Goal: Task Accomplishment & Management: Use online tool/utility

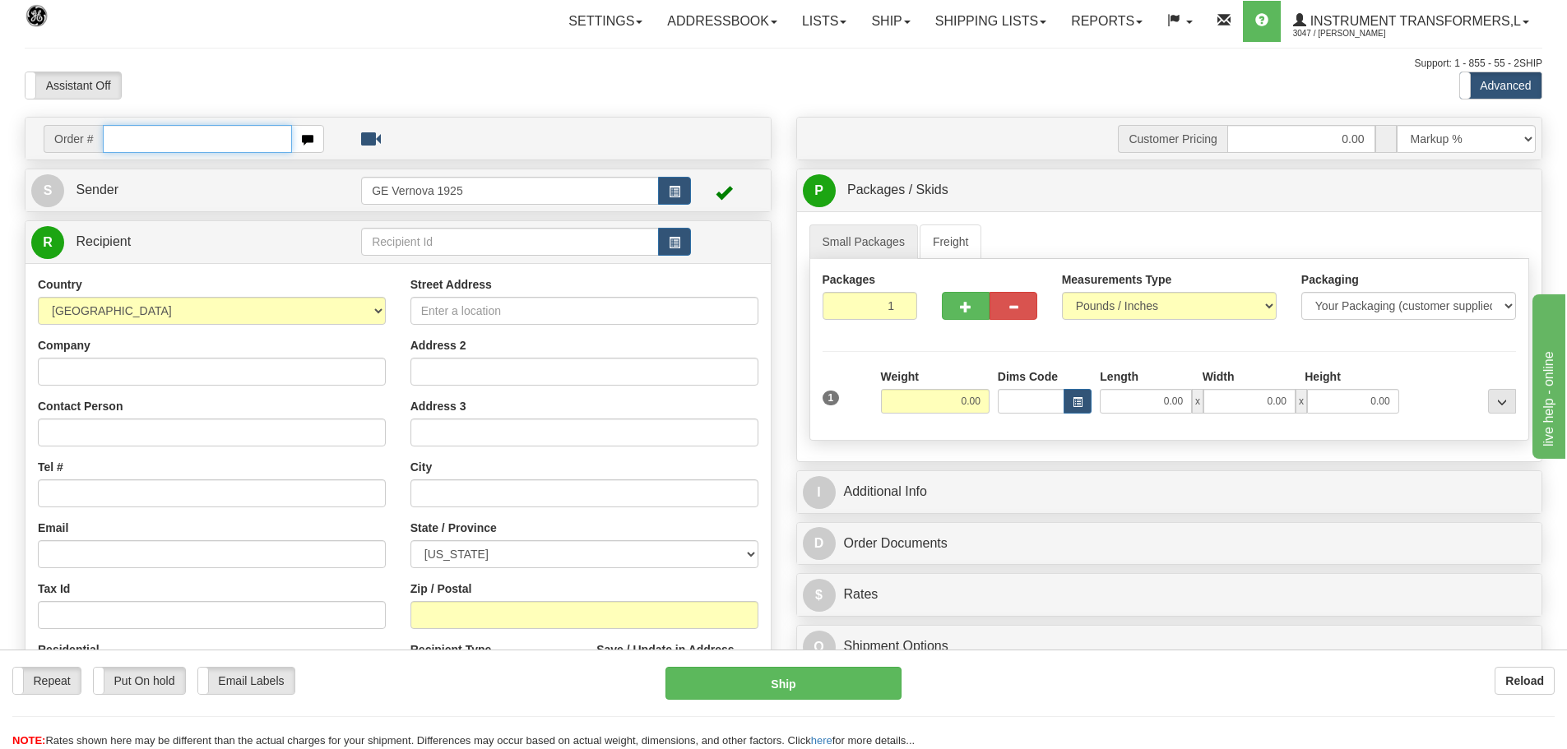
click at [133, 141] on input "text" at bounding box center [197, 139] width 189 height 28
type input "86696631"
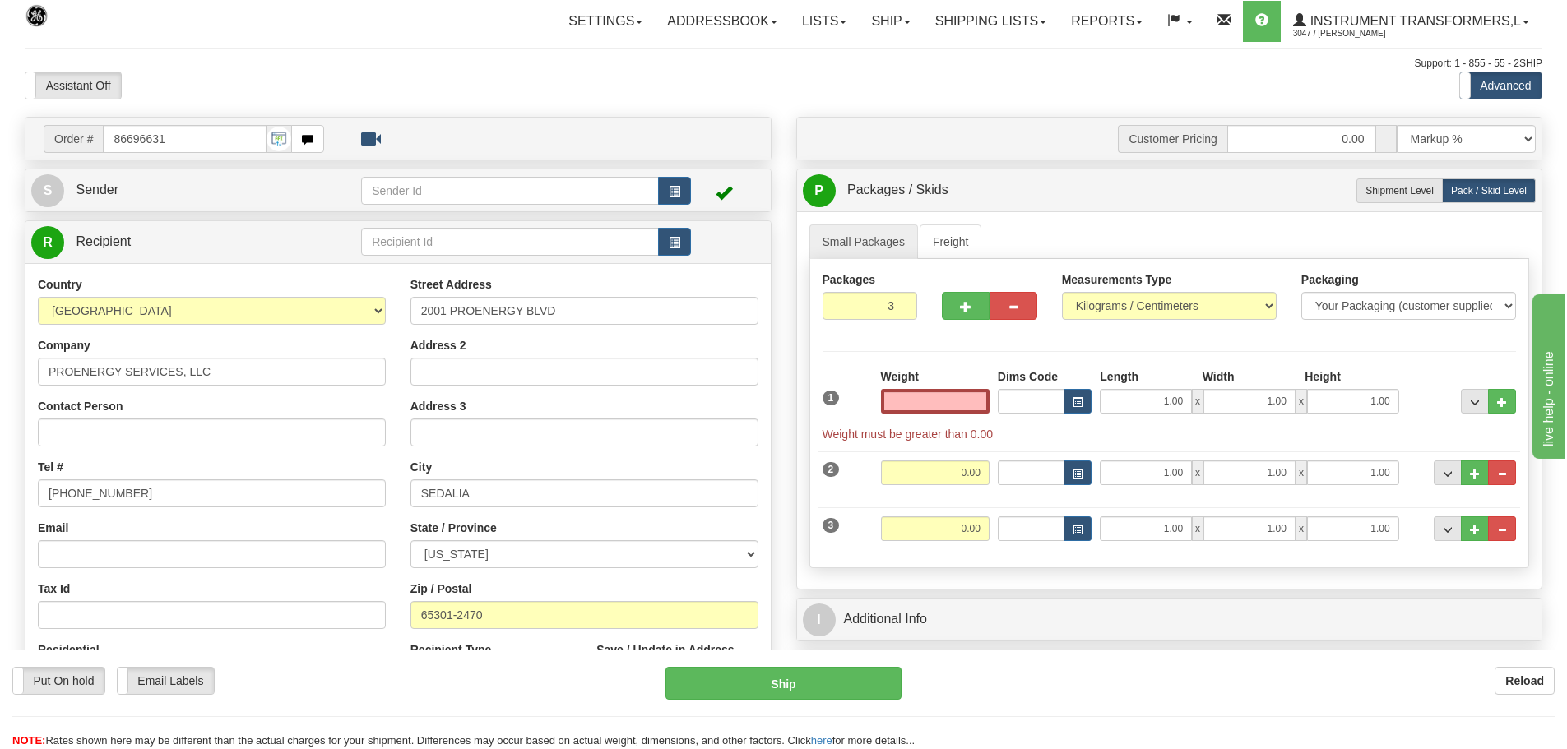
type input "0.00"
click at [1507, 531] on button "..." at bounding box center [1502, 529] width 28 height 25
type input "2"
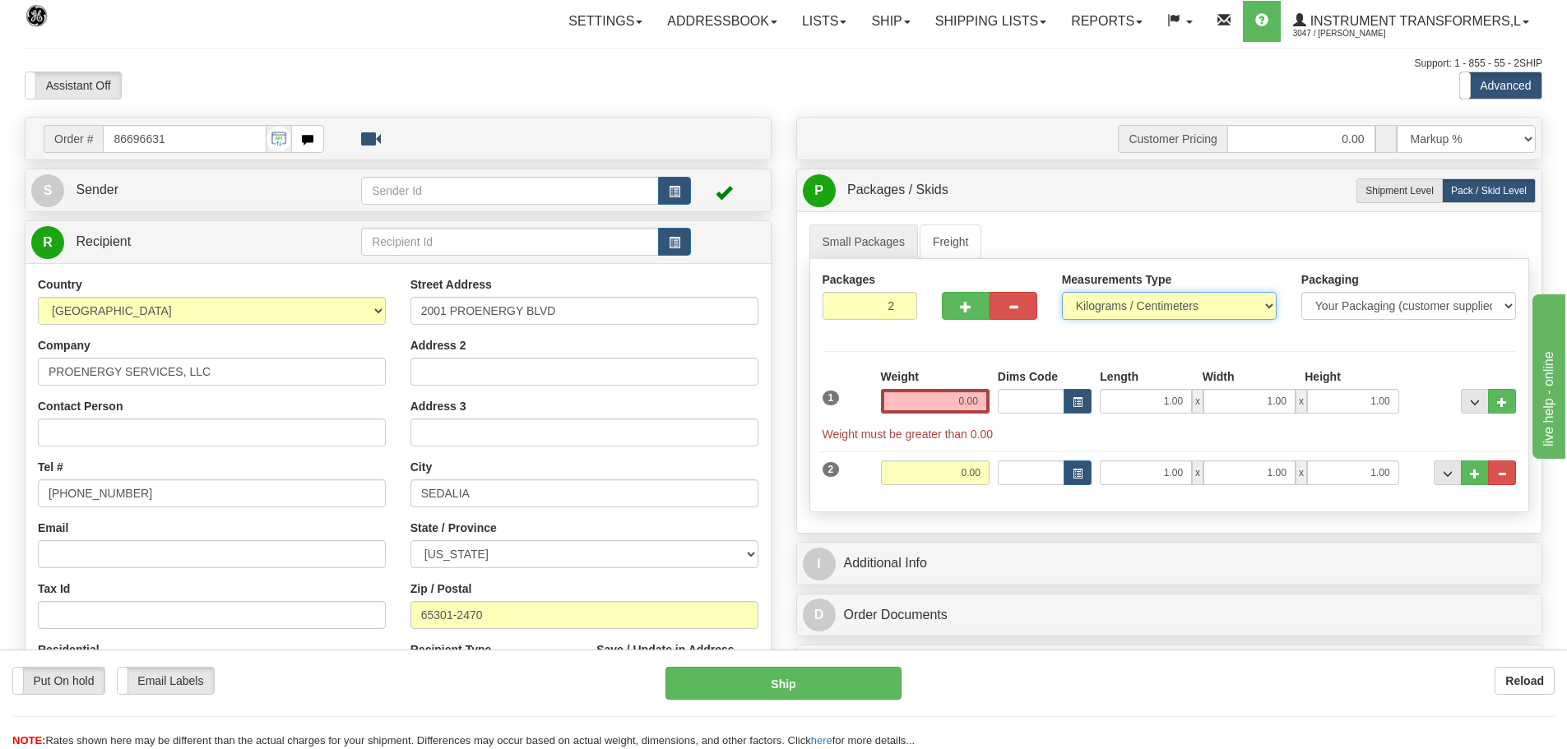
click at [1262, 304] on select "Pounds / Inches Kilograms / Centimeters" at bounding box center [1169, 306] width 215 height 28
click at [1175, 309] on select "Pounds / Inches Kilograms / Centimeters" at bounding box center [1169, 306] width 215 height 28
click at [1264, 299] on select "Pounds / Inches Kilograms / Centimeters" at bounding box center [1169, 306] width 215 height 28
select select "0"
click at [1062, 292] on select "Pounds / Inches Kilograms / Centimeters" at bounding box center [1169, 306] width 215 height 28
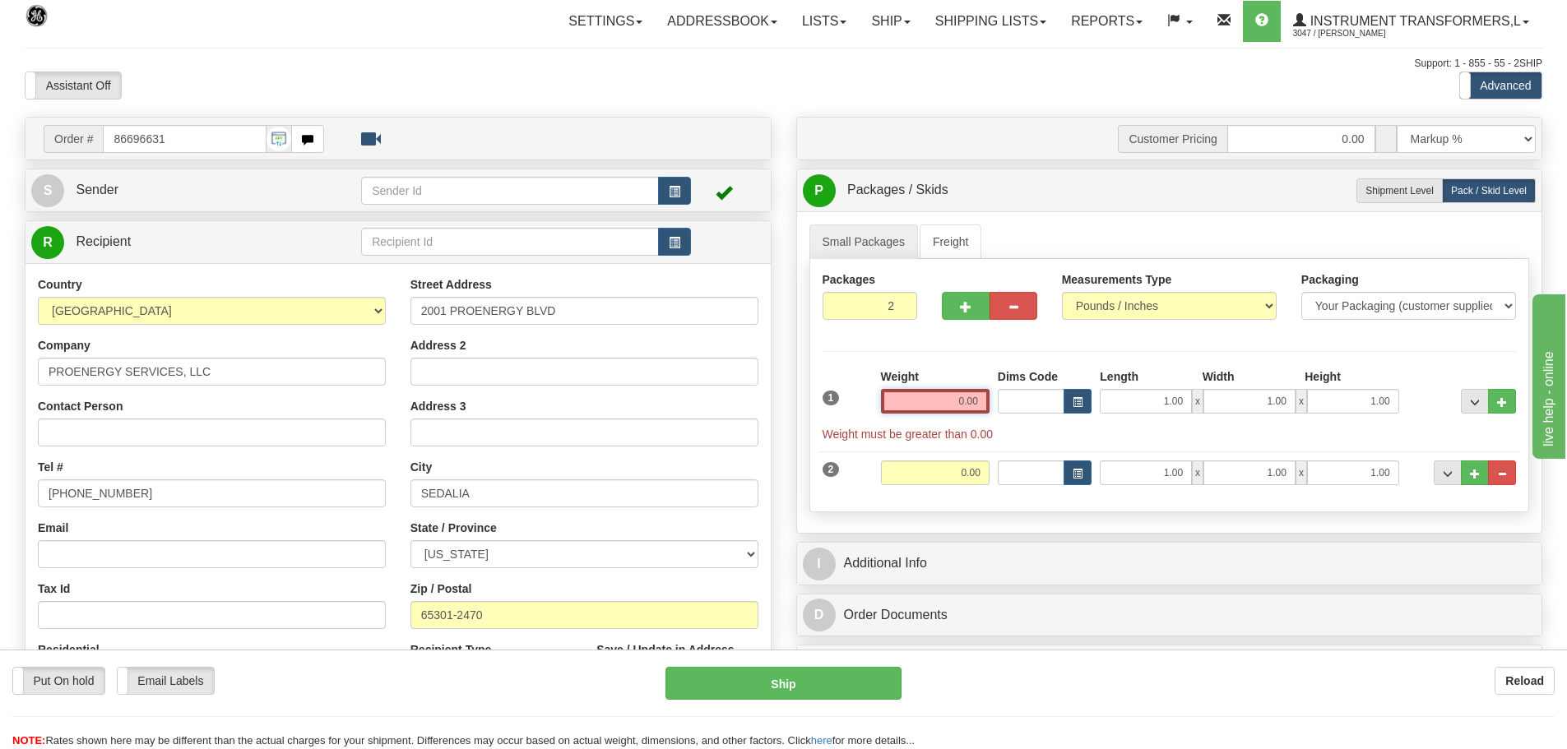
click at [984, 401] on input "0.00" at bounding box center [935, 401] width 109 height 25
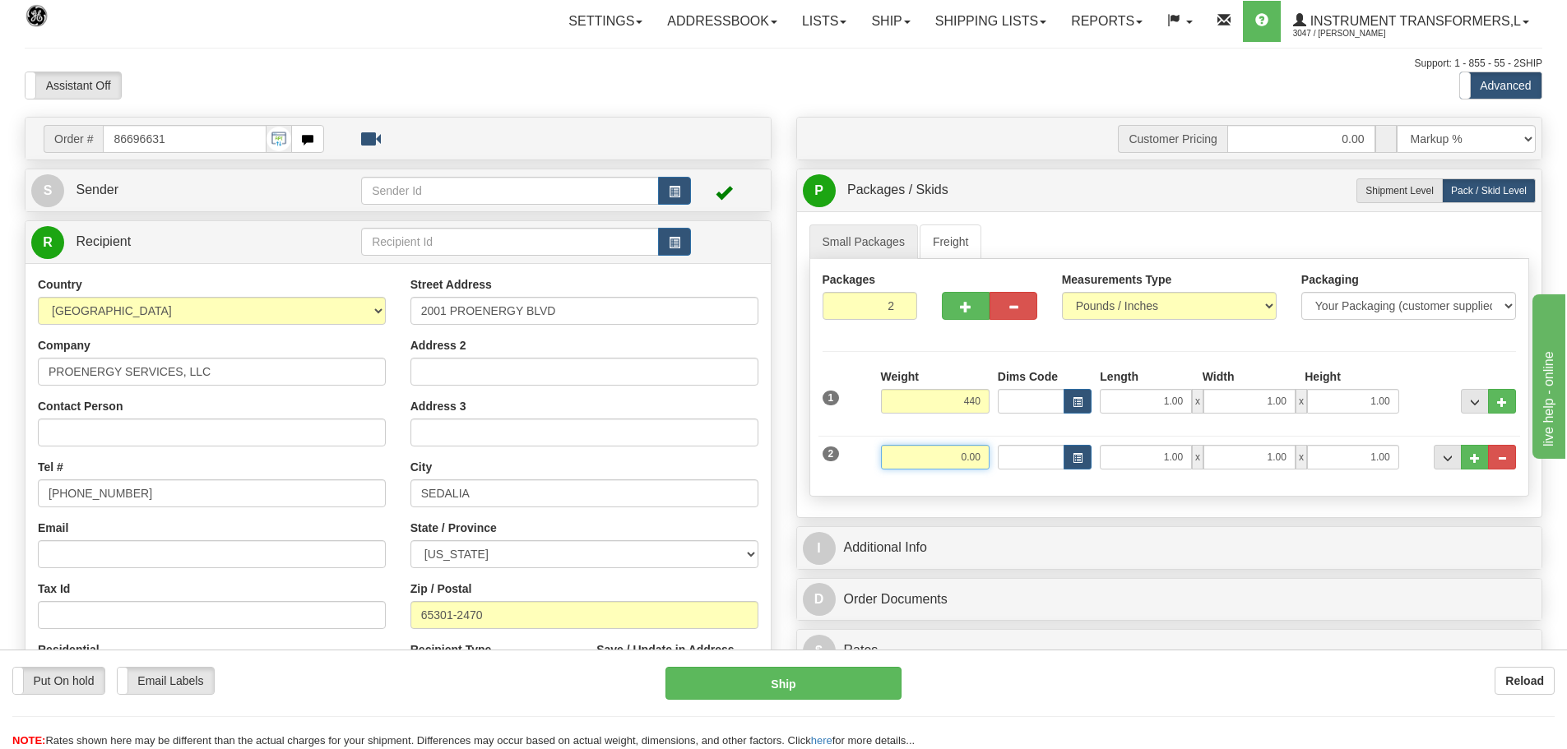
type input "440.00"
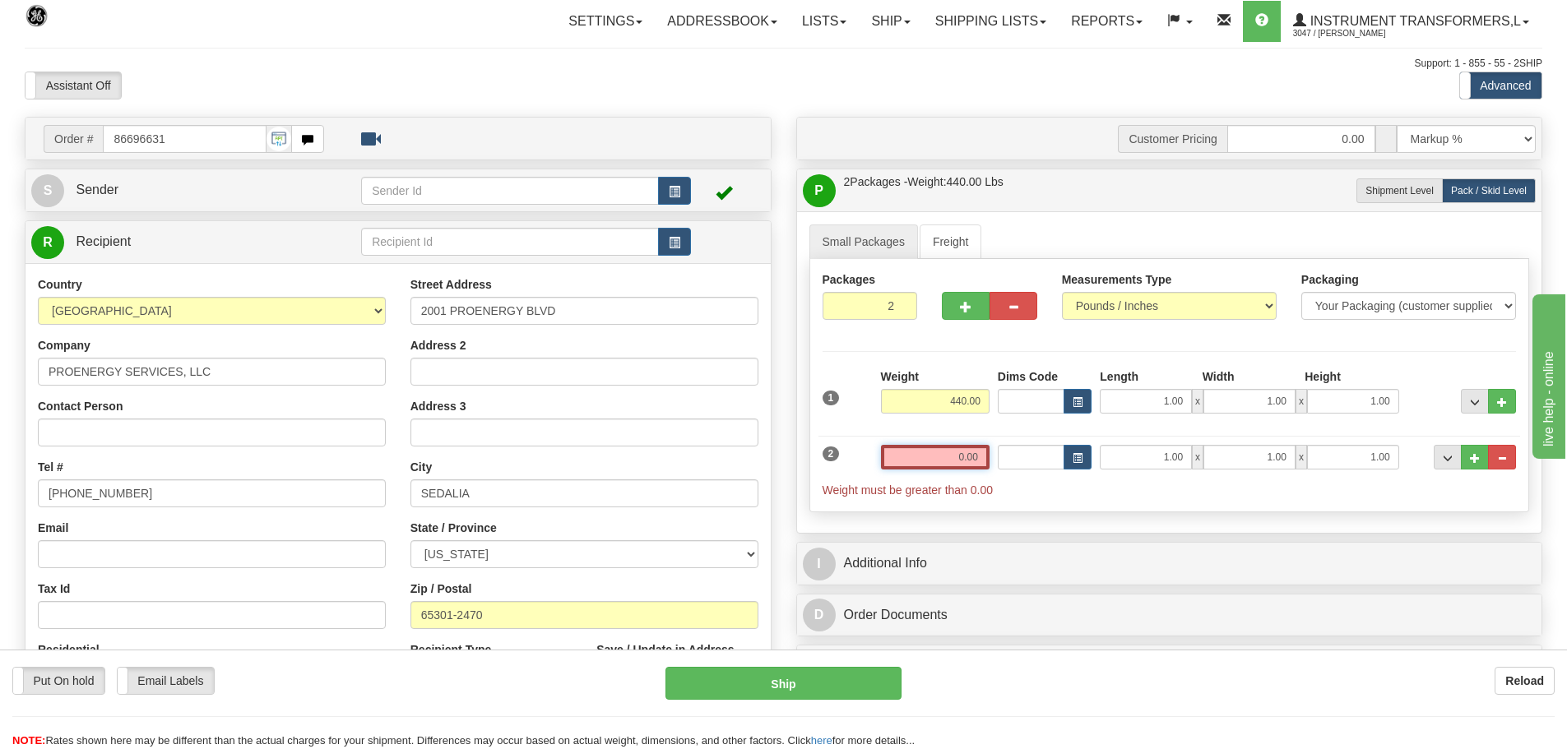
click at [982, 460] on input "0.00" at bounding box center [935, 457] width 109 height 25
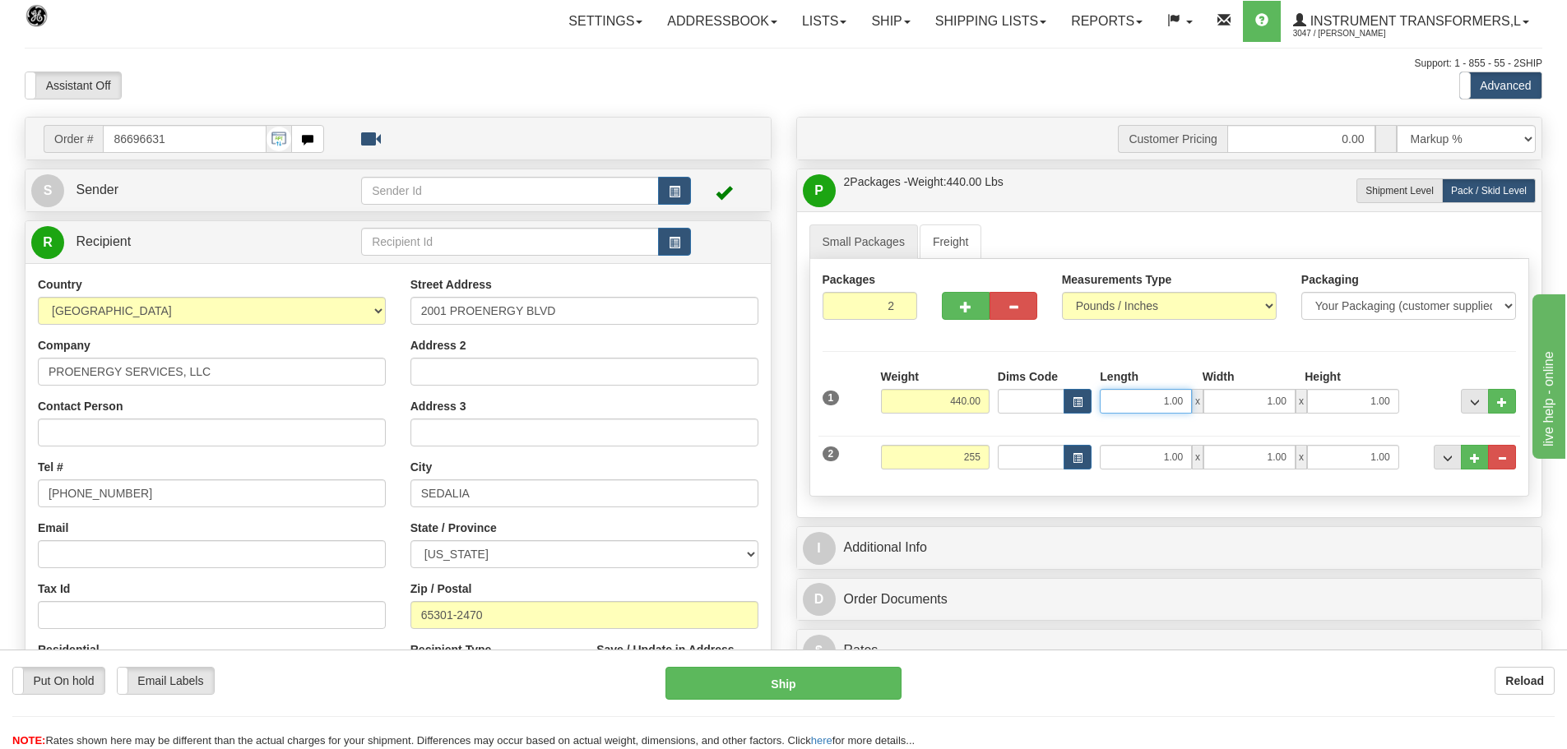
type input "255.00"
click at [1183, 402] on input "1.00" at bounding box center [1146, 401] width 92 height 25
type input "1"
type input "44.00"
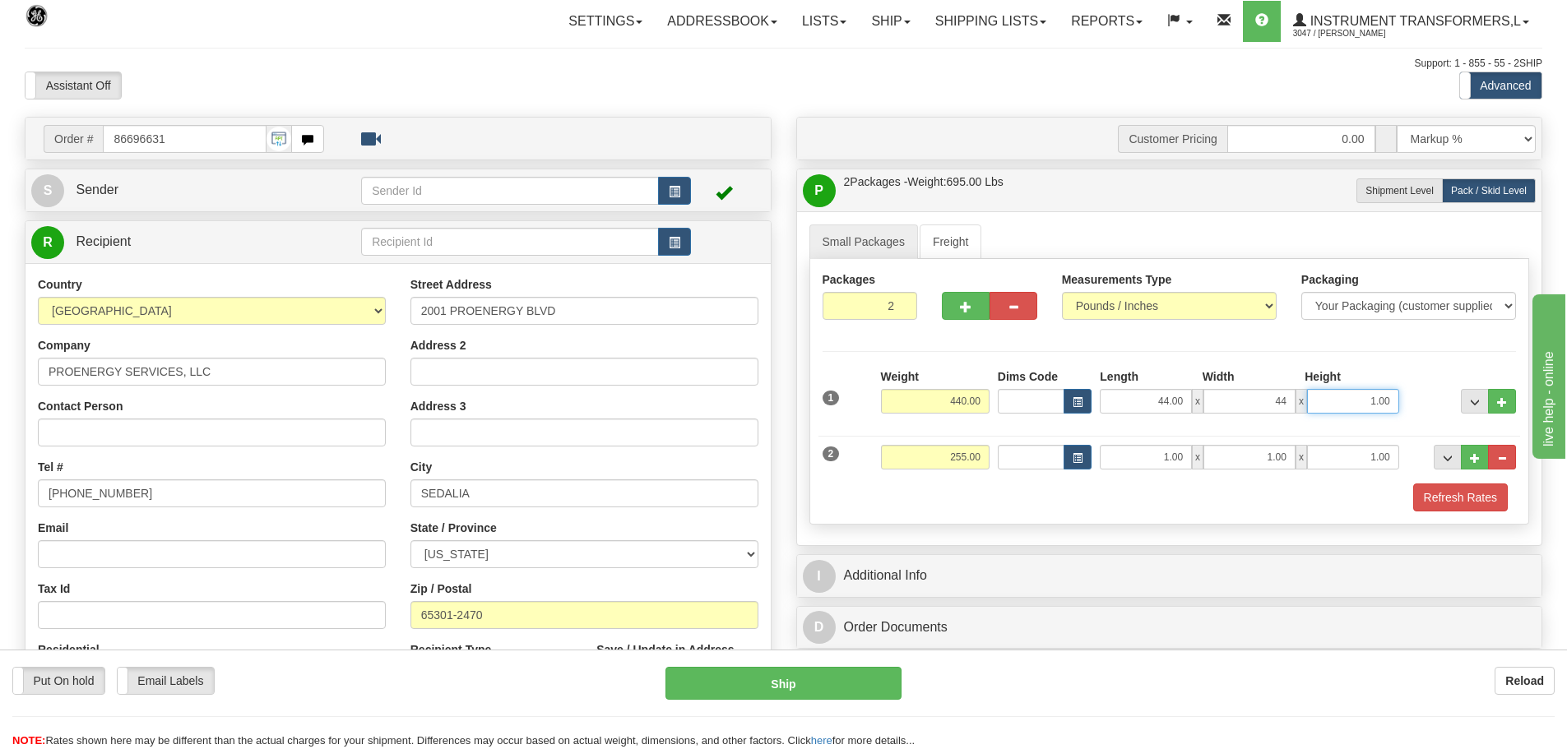
type input "44.00"
type input "32.00"
click at [1186, 456] on input "1.00" at bounding box center [1146, 457] width 92 height 25
type input "1"
type input "44.00"
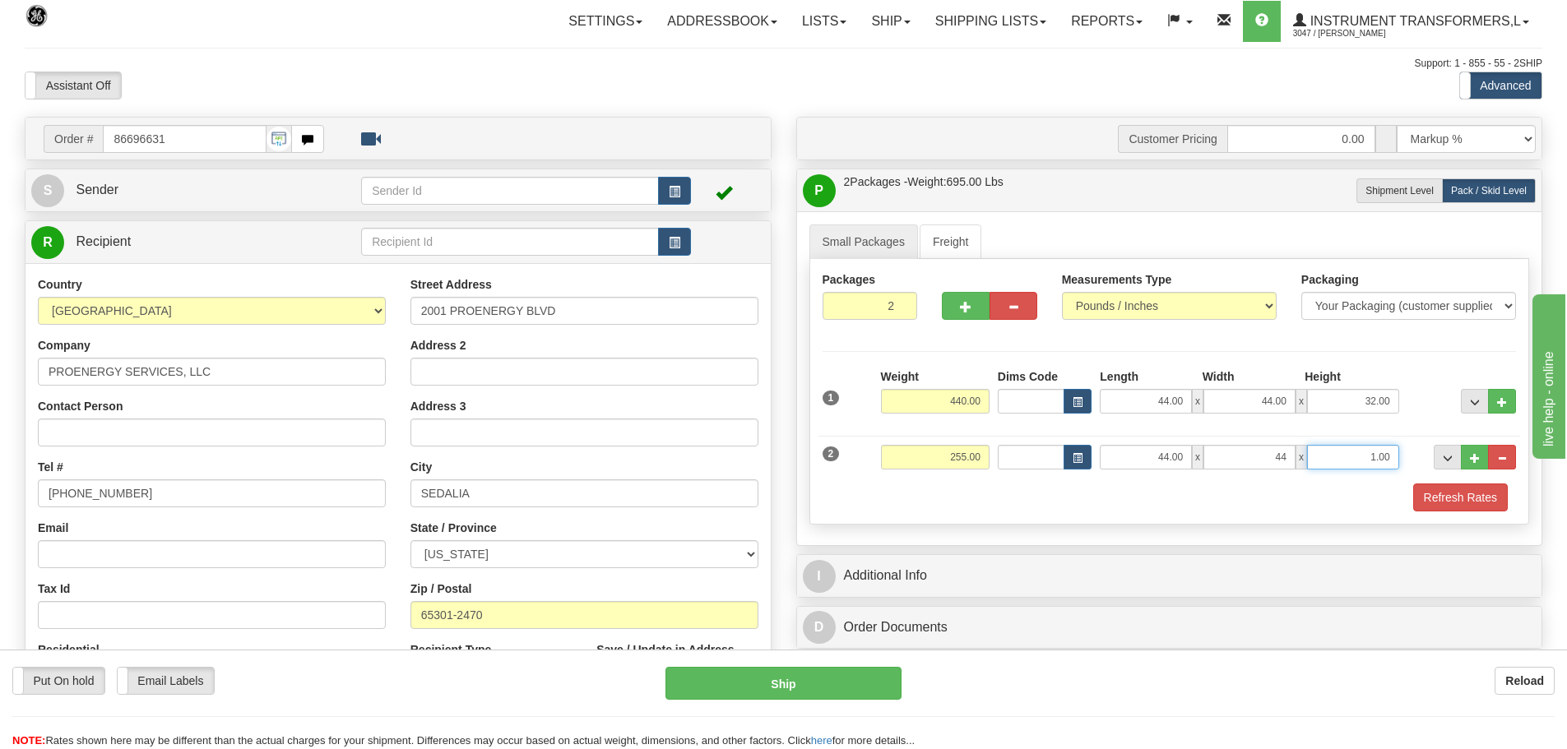
type input "44.00"
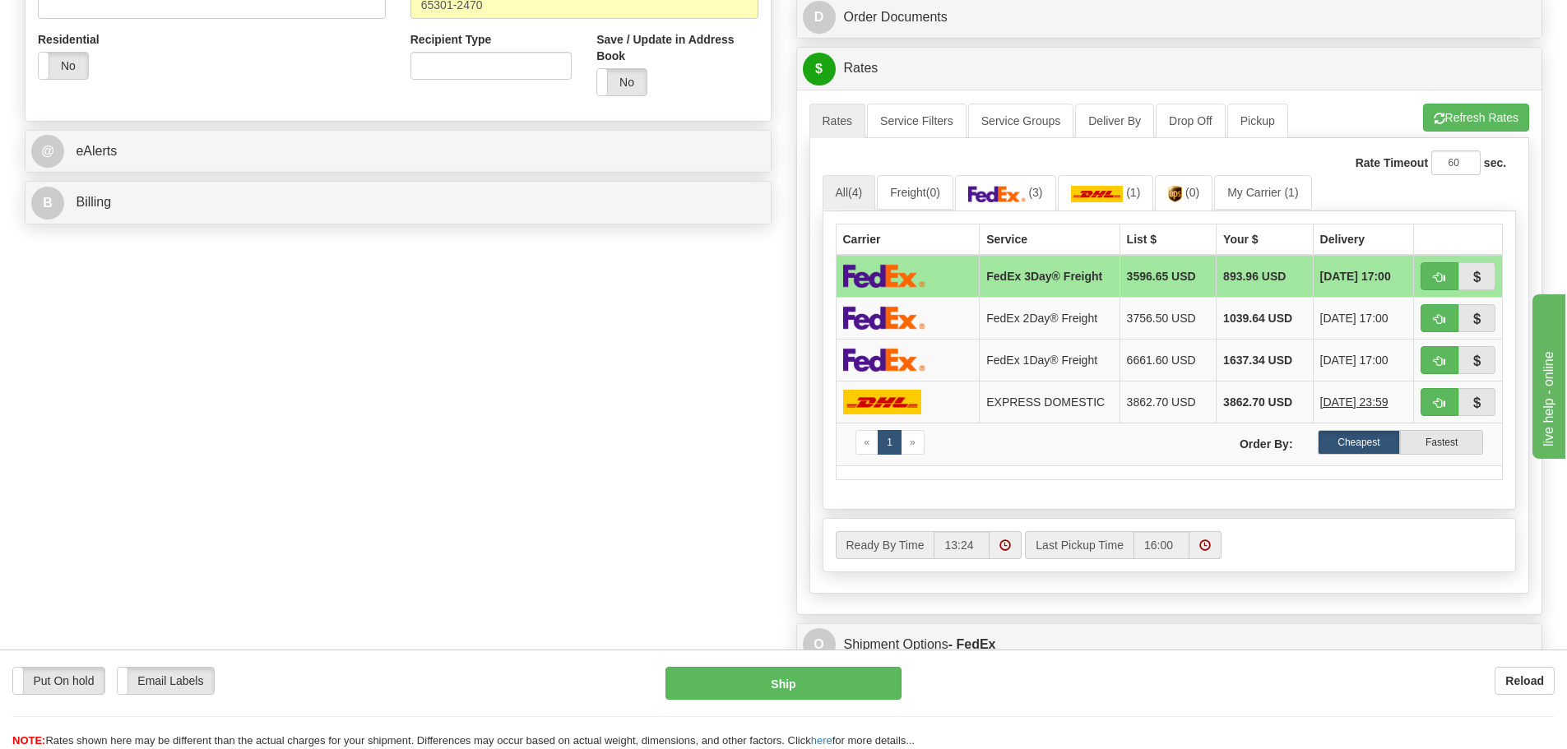
scroll to position [658, 0]
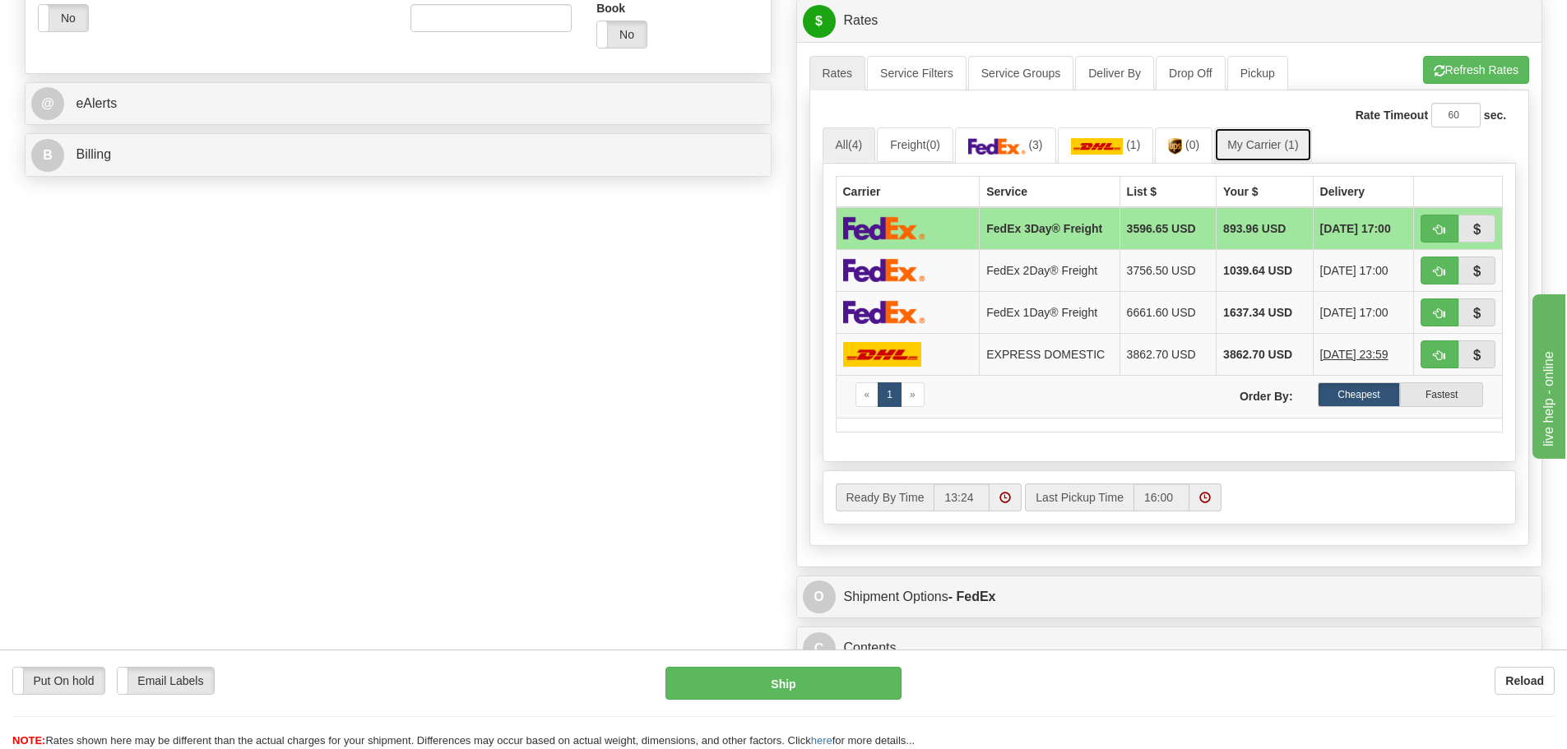
type input "32.00"
click at [1249, 147] on link "My Carrier (1)" at bounding box center [1262, 145] width 97 height 35
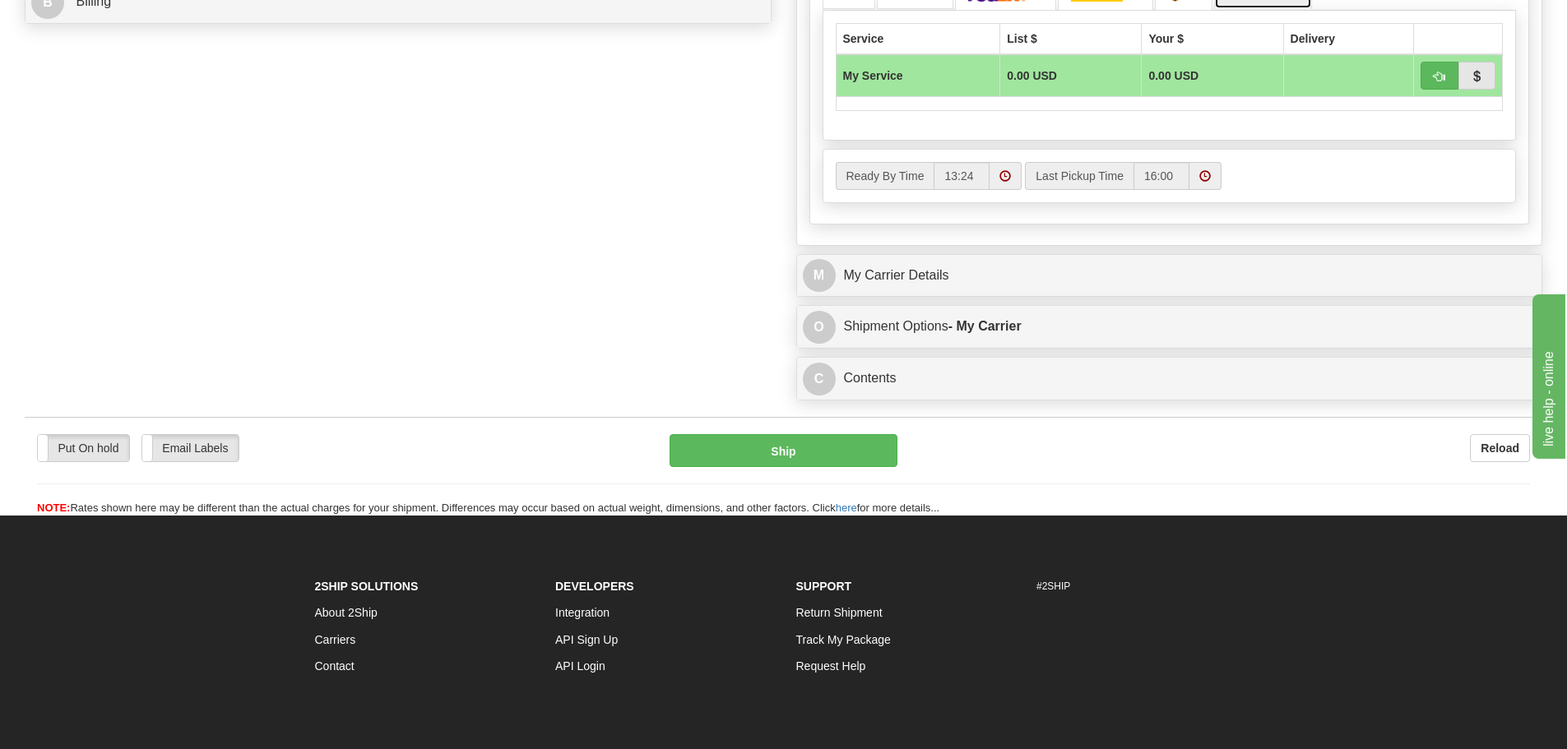
scroll to position [823, 0]
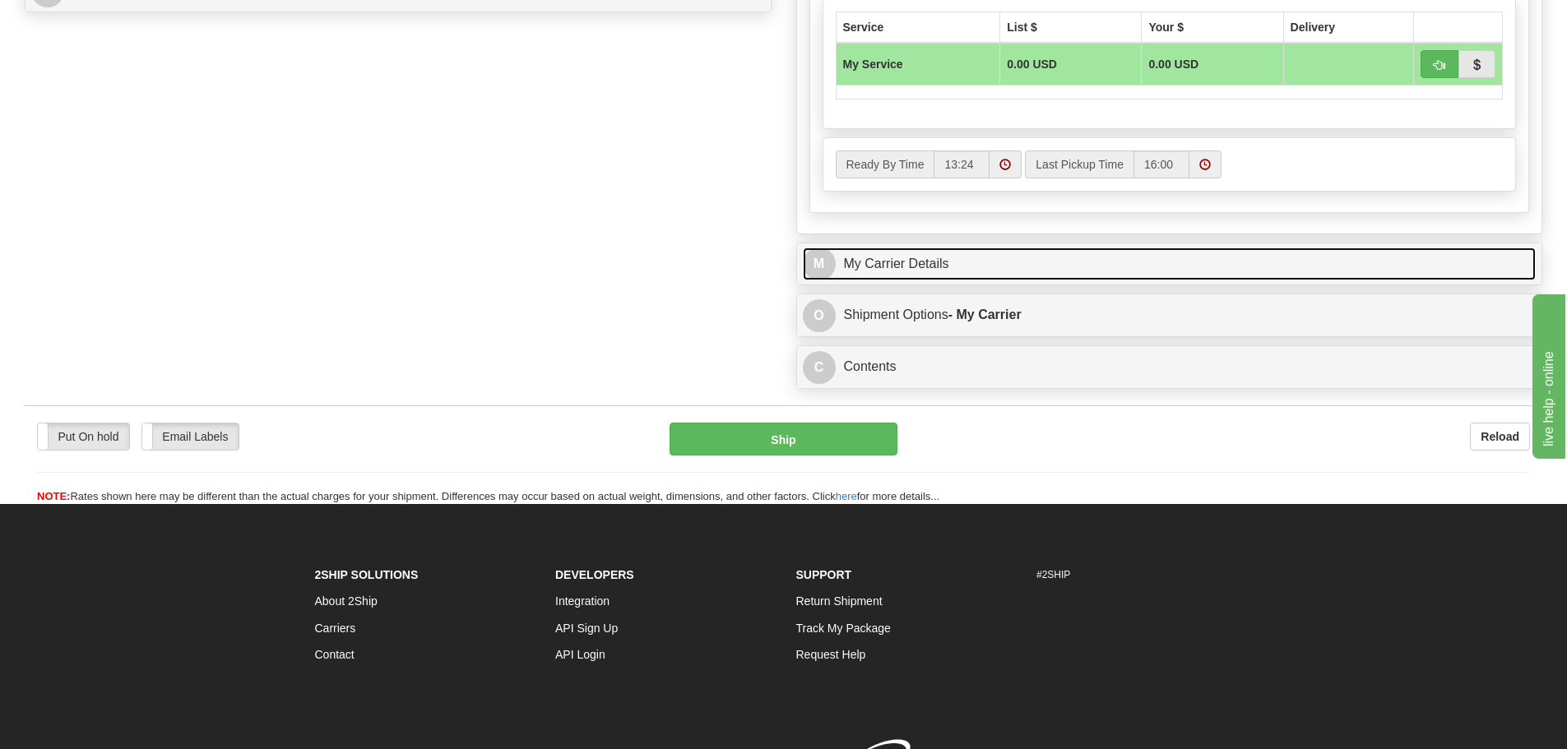
click at [1003, 263] on link "M My Carrier Details" at bounding box center [1170, 265] width 734 height 34
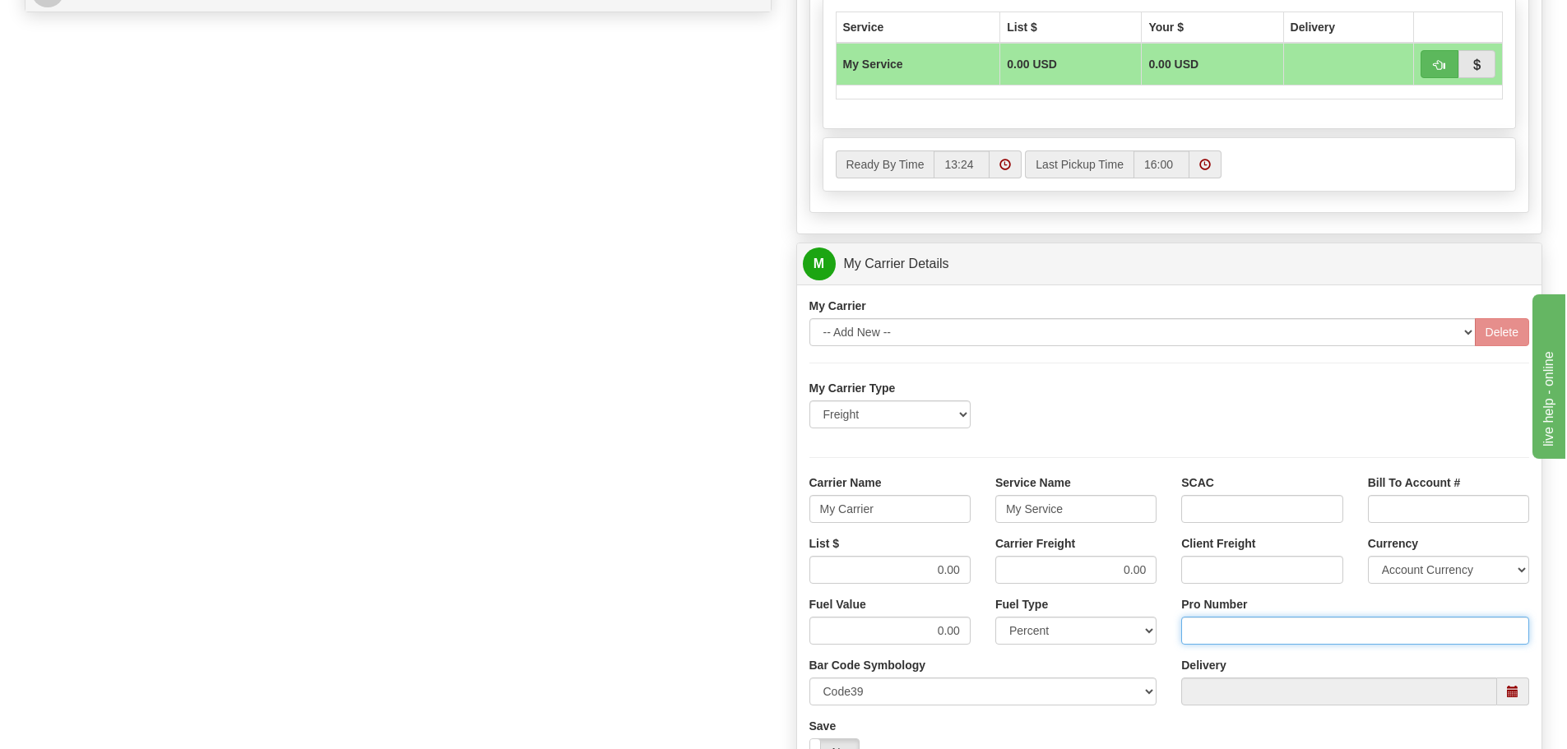
click at [1212, 630] on input "Pro Number" at bounding box center [1355, 631] width 348 height 28
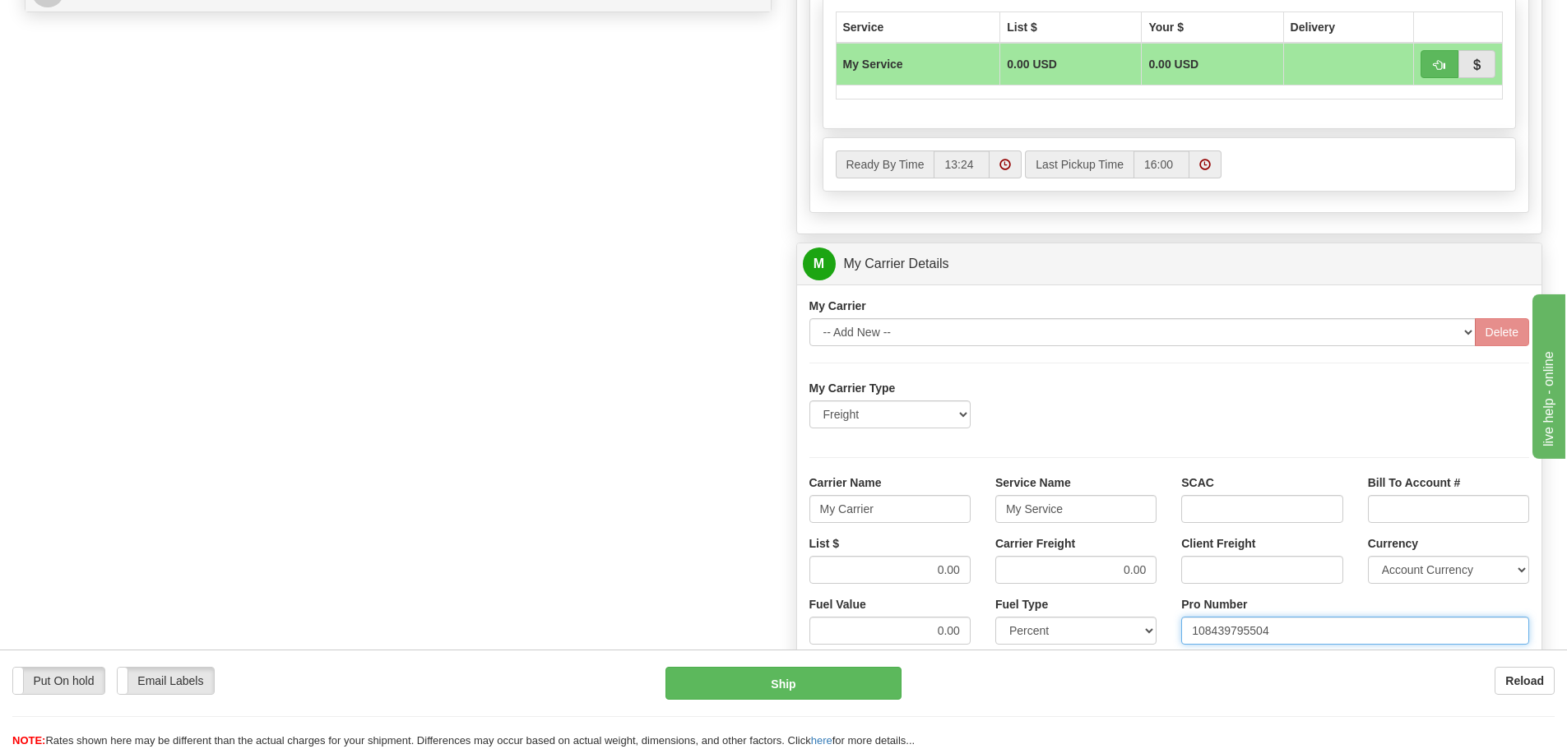
type input "108439795504"
click button "Delete" at bounding box center [0, 0] width 0 height 0
click at [907, 512] on input "My Carrier" at bounding box center [889, 509] width 161 height 28
type input "M"
type input "[PERSON_NAME]"
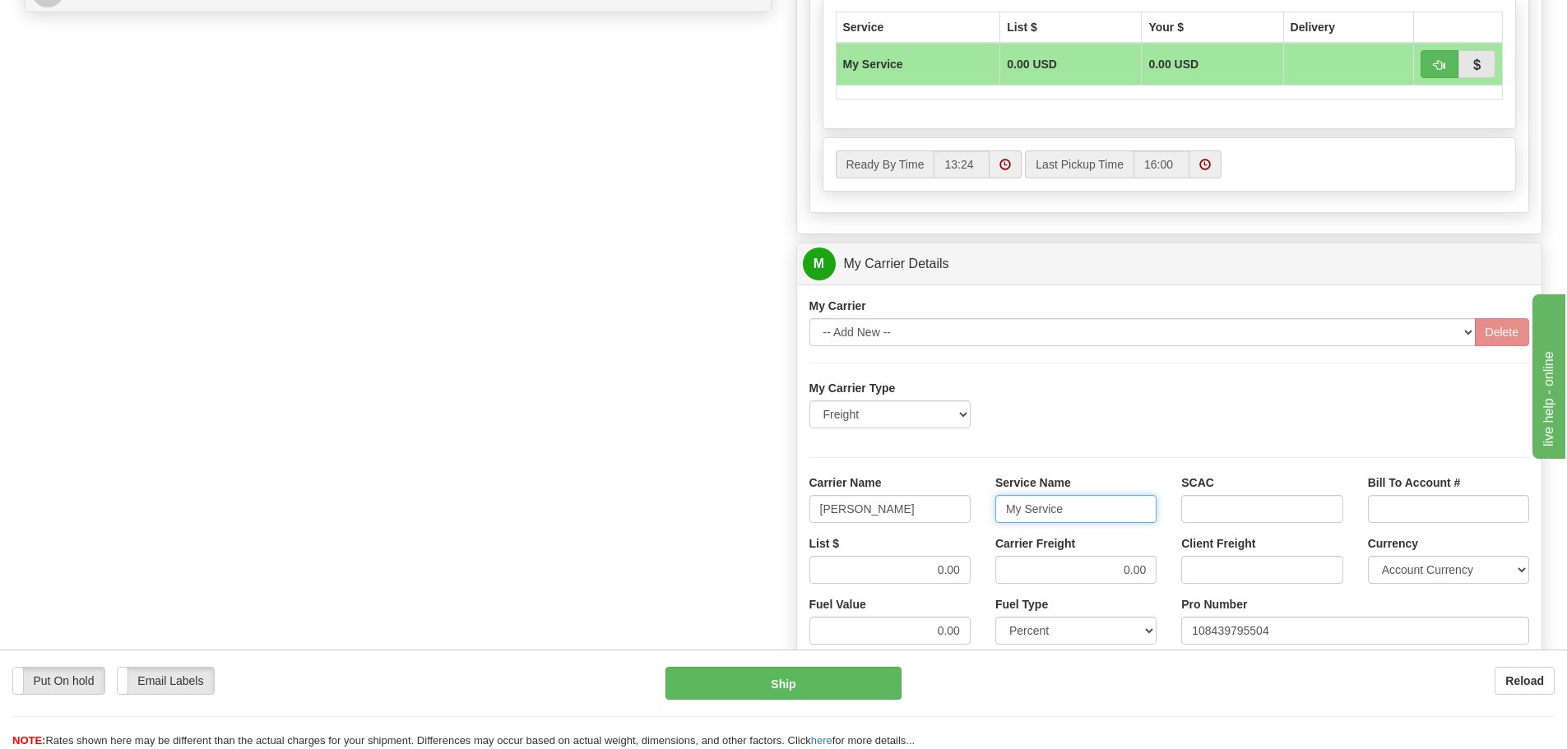
click at [1082, 514] on input "My Service" at bounding box center [1075, 509] width 161 height 28
type input "M"
type input "LTL"
click at [969, 573] on input "0.00" at bounding box center [889, 570] width 161 height 28
type input "0"
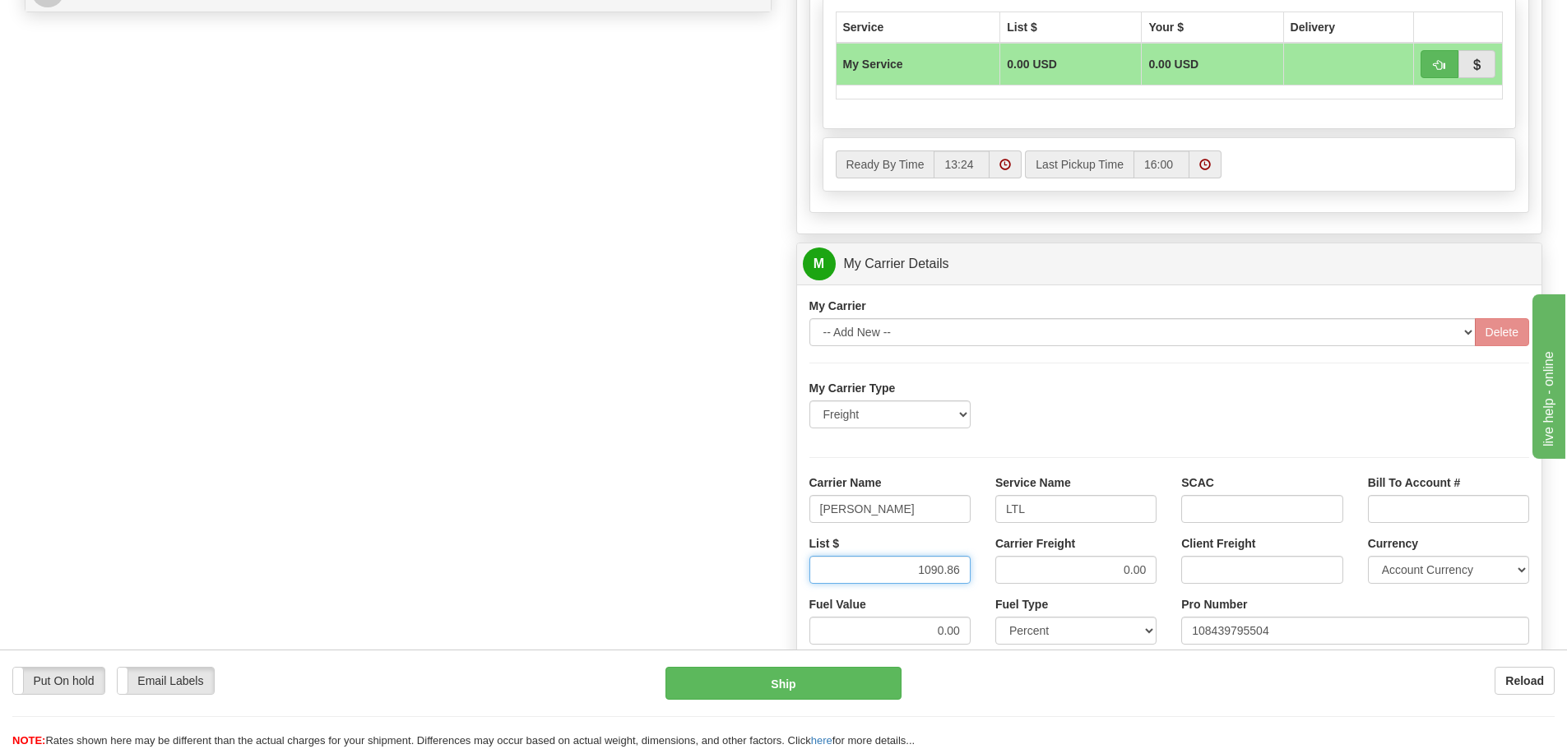
type input "1090.86"
click at [1152, 571] on input "0.00" at bounding box center [1075, 570] width 161 height 28
type input "0"
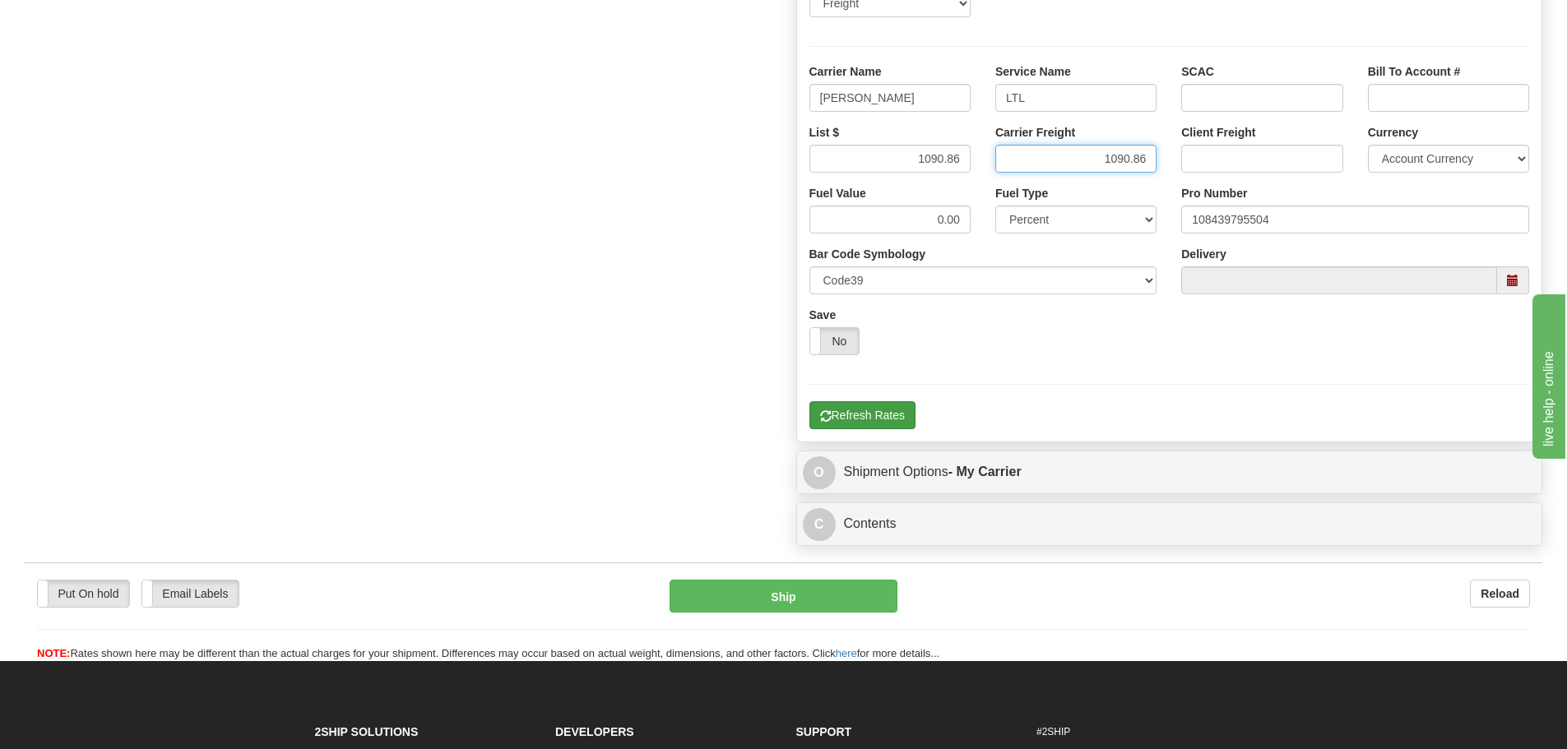
type input "1090.86"
click at [860, 414] on button "Refresh Rates" at bounding box center [862, 415] width 106 height 28
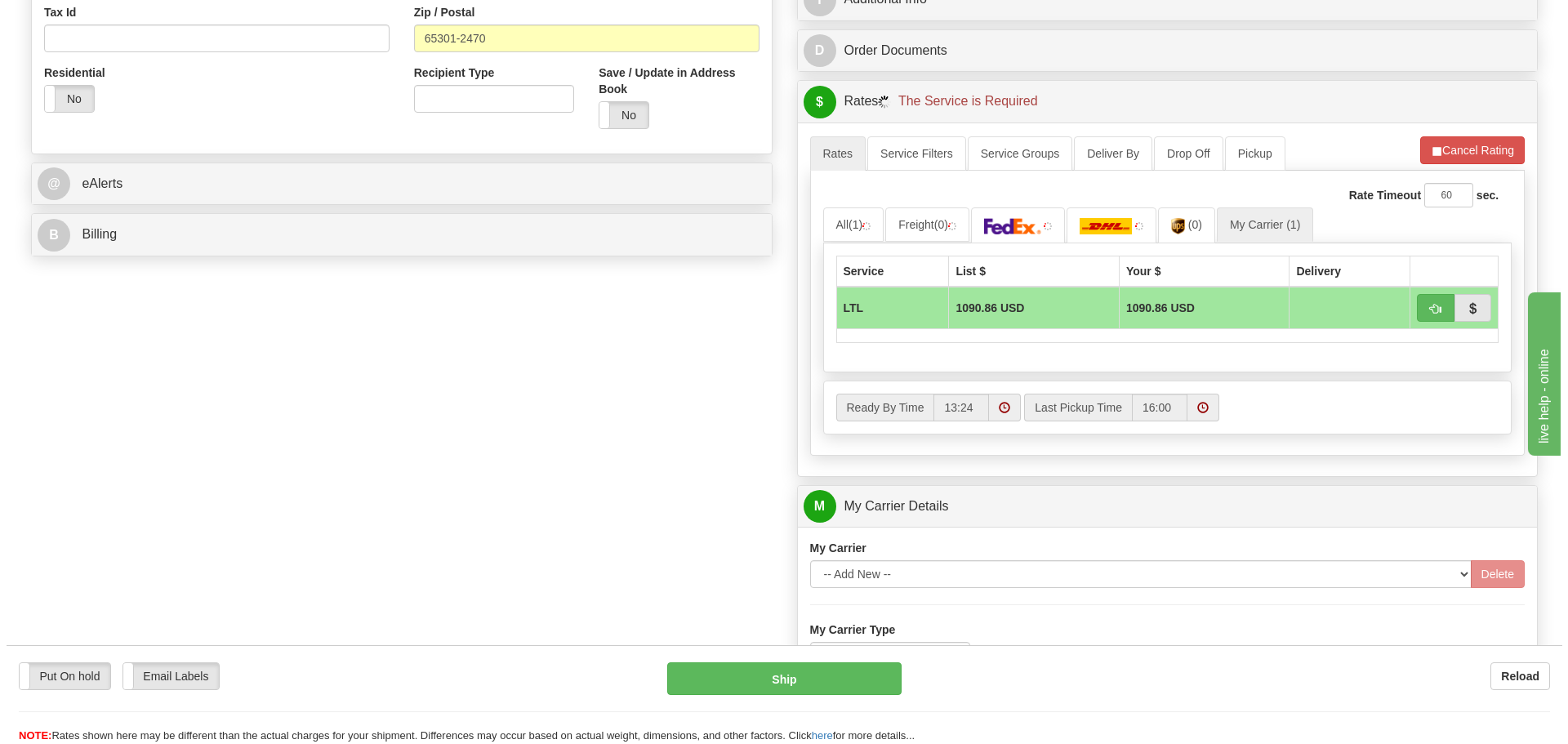
scroll to position [572, 0]
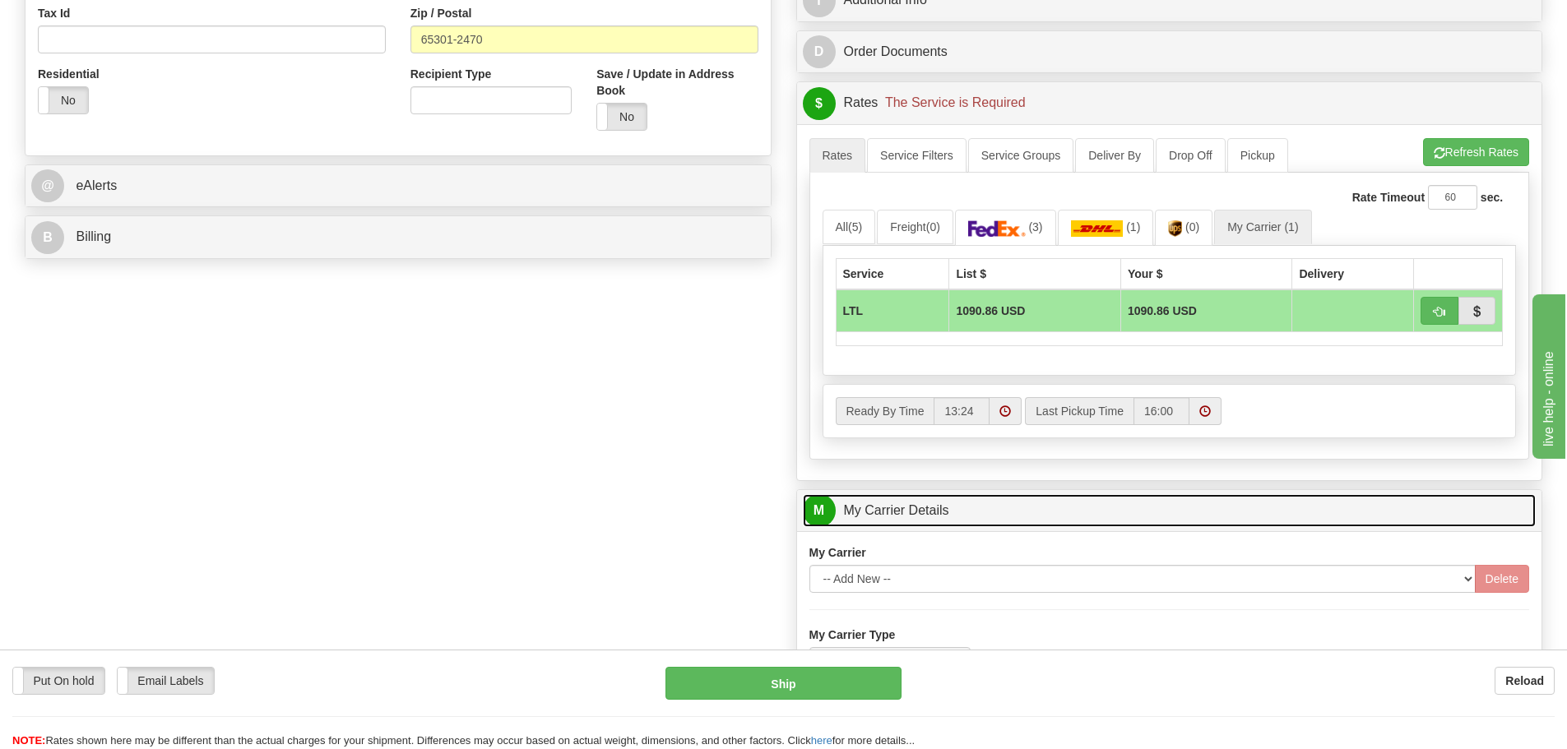
click at [993, 506] on link "M My Carrier Details" at bounding box center [1170, 511] width 734 height 34
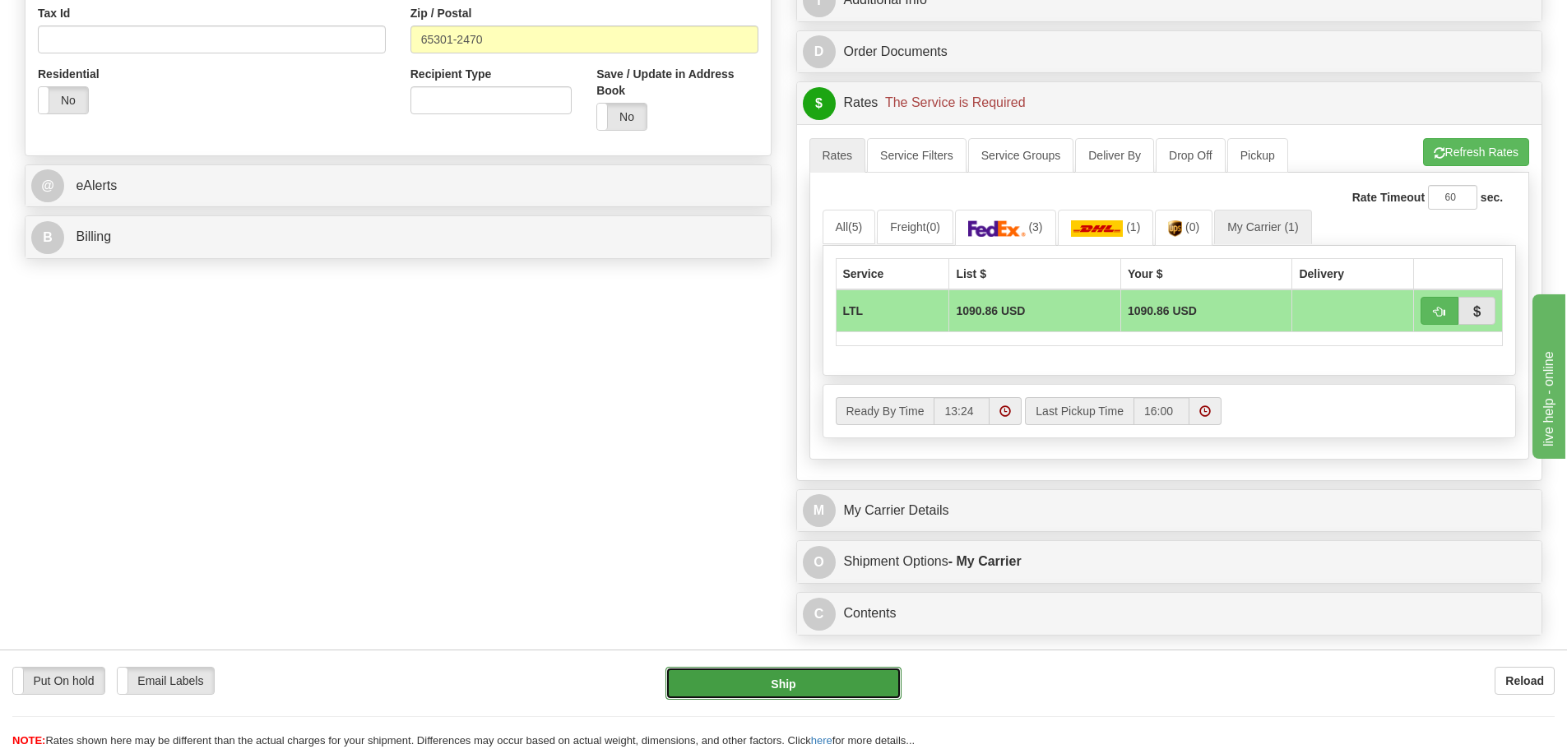
click at [795, 688] on button "Ship" at bounding box center [783, 683] width 236 height 33
type input "00"
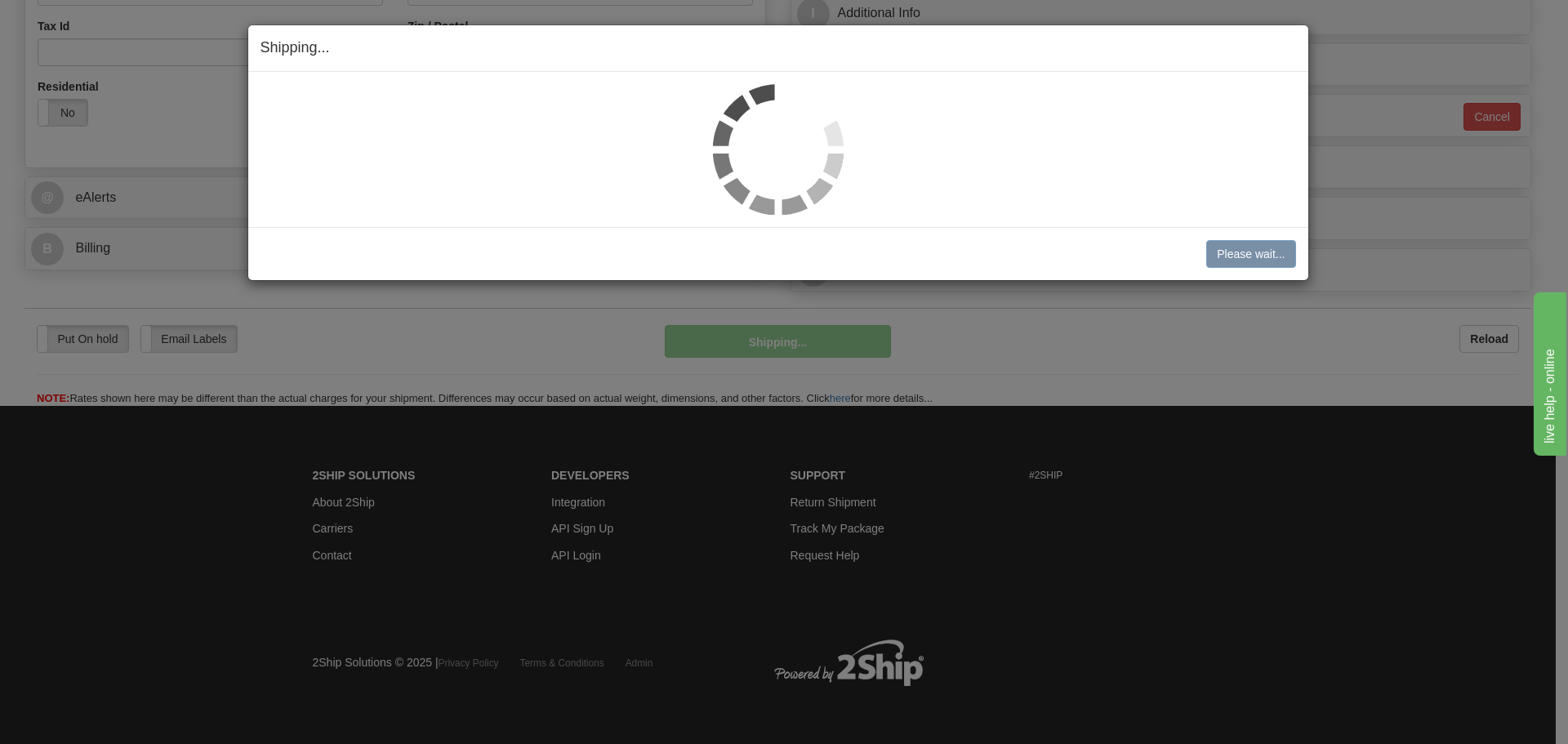
scroll to position [559, 0]
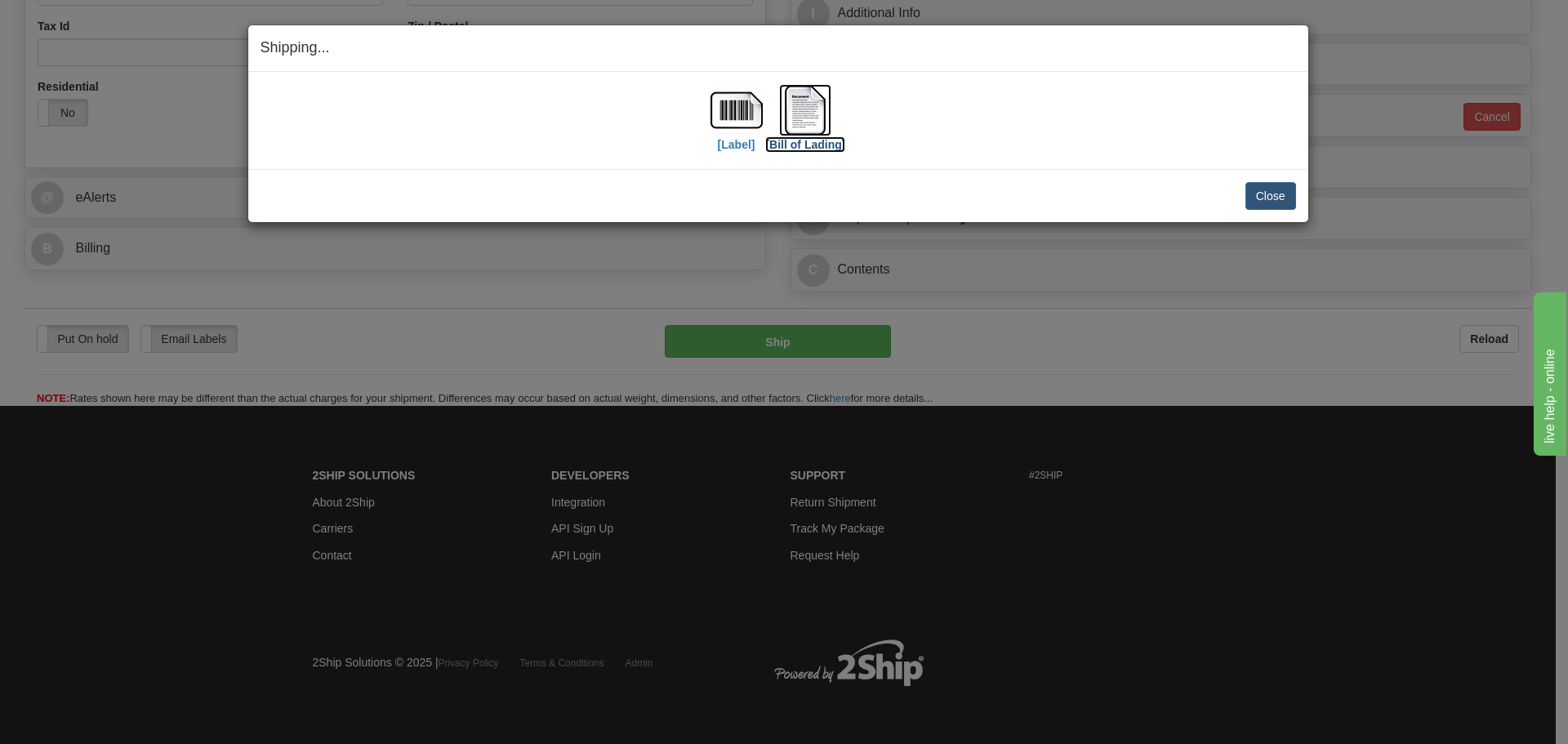
click at [815, 115] on img at bounding box center [805, 110] width 53 height 53
click at [1257, 197] on button "Close" at bounding box center [1270, 196] width 51 height 28
